Goal: Information Seeking & Learning: Learn about a topic

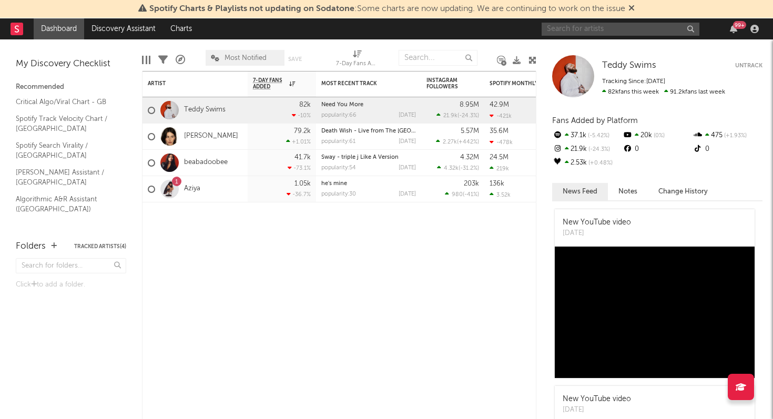
click at [573, 28] on input "text" at bounding box center [621, 29] width 158 height 13
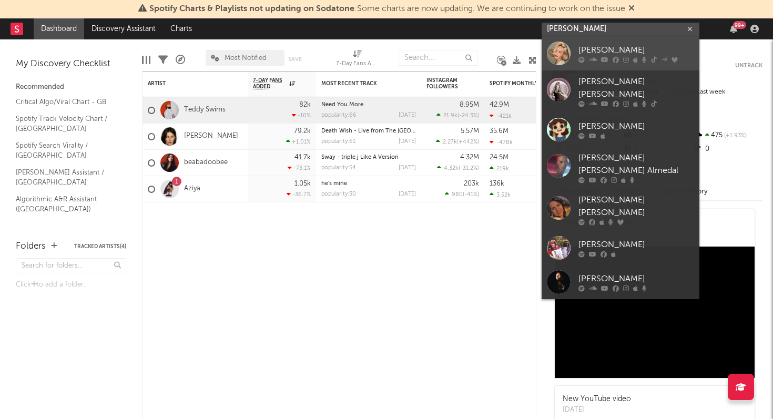
type input "[PERSON_NAME]"
click at [579, 50] on div "[PERSON_NAME]" at bounding box center [637, 50] width 116 height 13
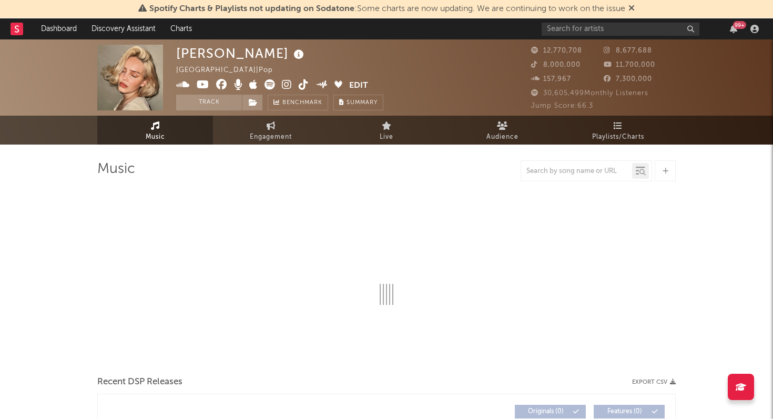
select select "6m"
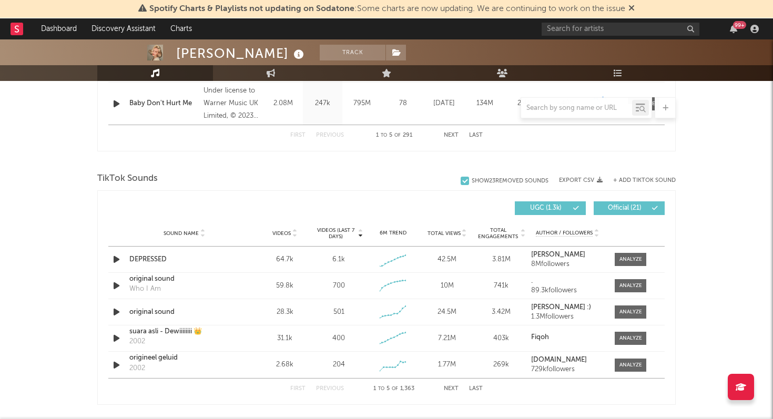
scroll to position [648, 0]
